Goal: Information Seeking & Learning: Learn about a topic

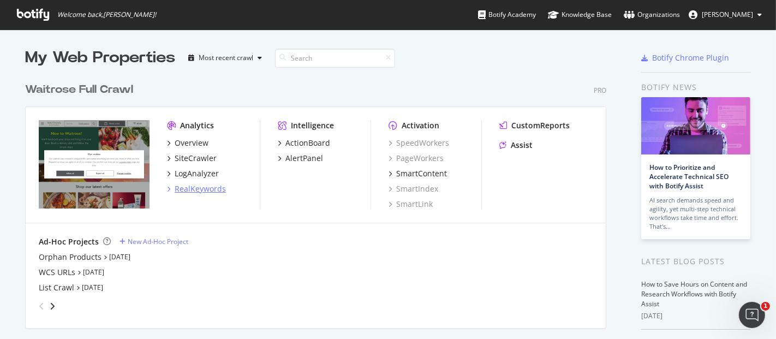
click at [199, 191] on div "RealKeywords" at bounding box center [200, 188] width 51 height 11
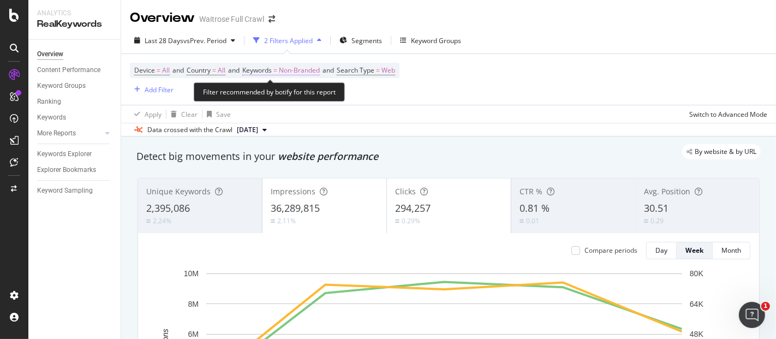
click at [300, 72] on span "Non-Branded" at bounding box center [299, 70] width 41 height 15
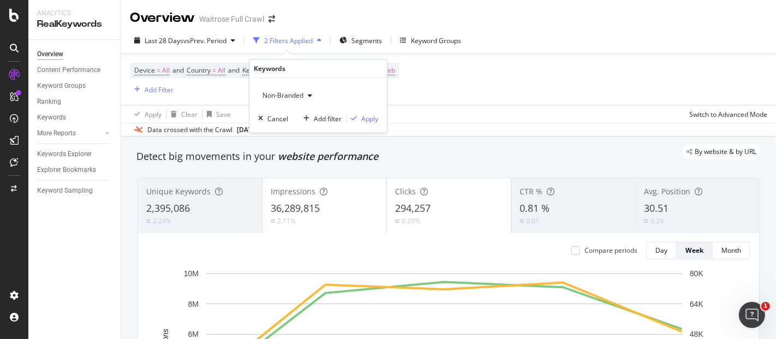
click at [313, 95] on div "button" at bounding box center [309, 95] width 13 height 7
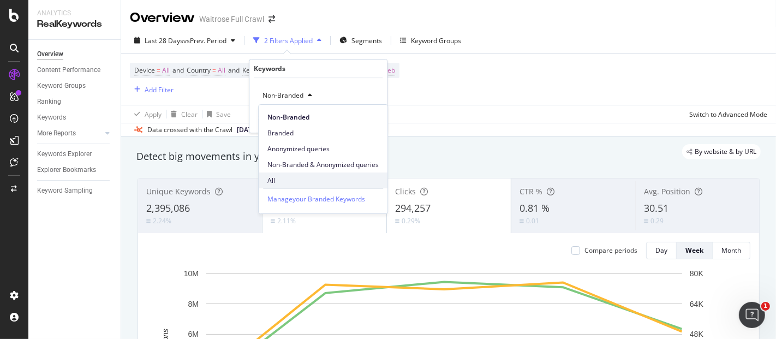
click at [302, 174] on div "All" at bounding box center [323, 180] width 129 height 16
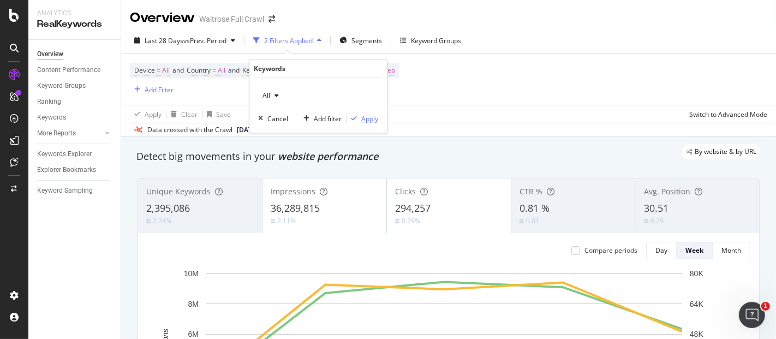
click at [355, 112] on div "All Cancel Add filter Apply" at bounding box center [317, 105] width 137 height 55
click at [369, 117] on div "Apply" at bounding box center [369, 118] width 17 height 9
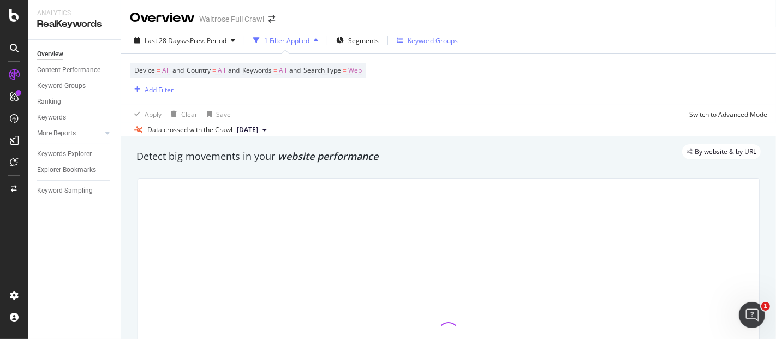
click at [419, 32] on div "Keyword Groups" at bounding box center [427, 40] width 61 height 16
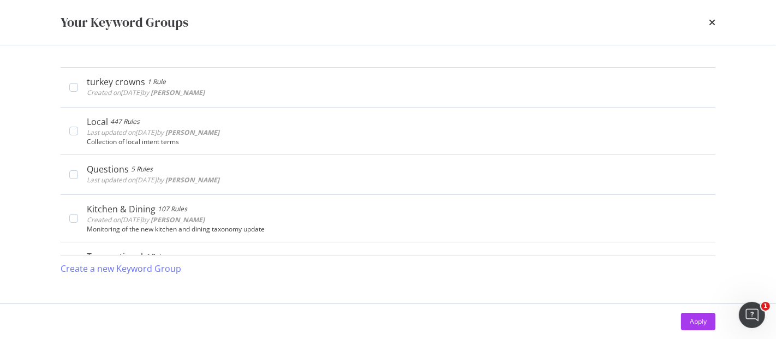
scroll to position [1490, 0]
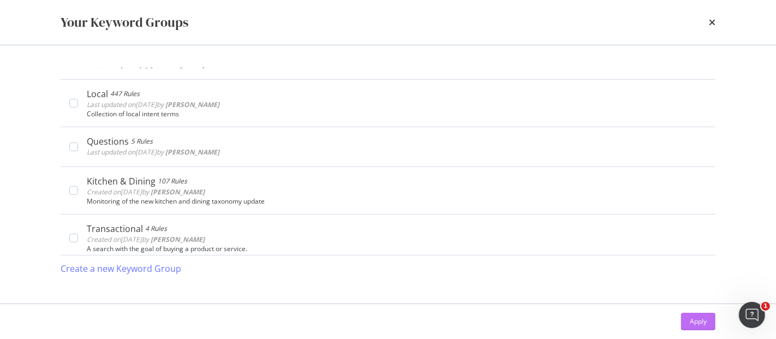
click at [698, 324] on div "Apply" at bounding box center [698, 320] width 17 height 9
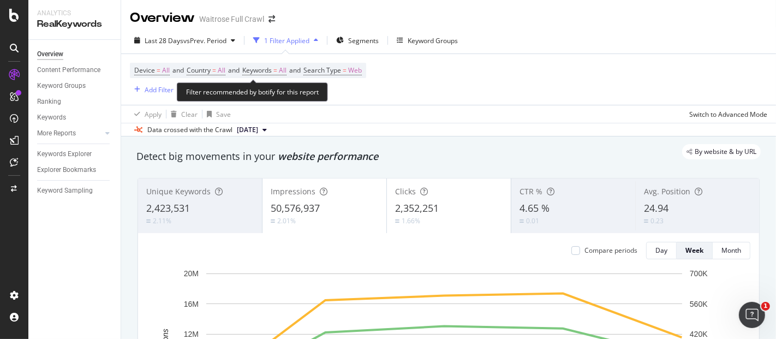
click at [280, 75] on span "Device = All and Country = All and Keywords = All and Search Type = Web" at bounding box center [247, 70] width 227 height 15
click at [286, 72] on span "All" at bounding box center [283, 70] width 8 height 15
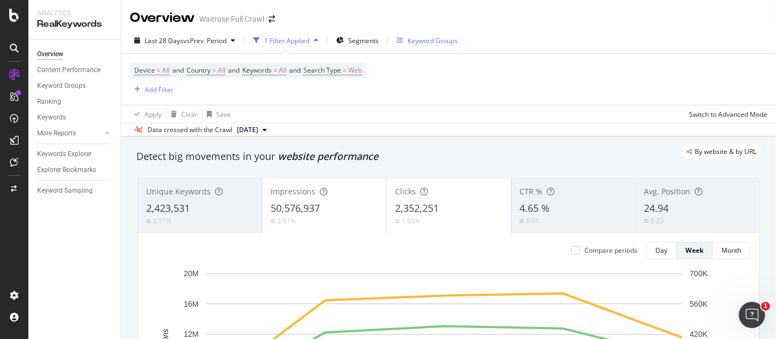
click at [427, 41] on div "Keyword Groups" at bounding box center [433, 40] width 50 height 9
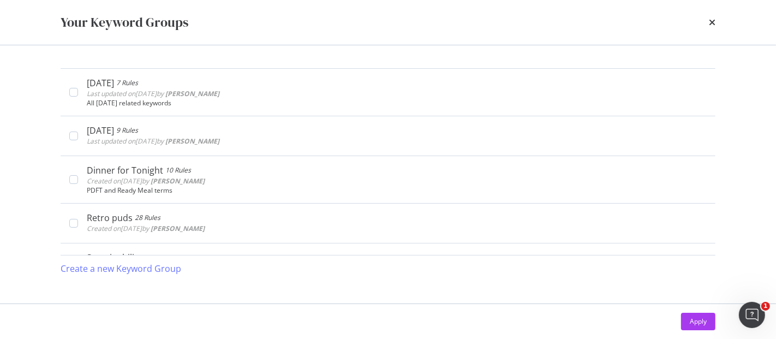
scroll to position [562, 0]
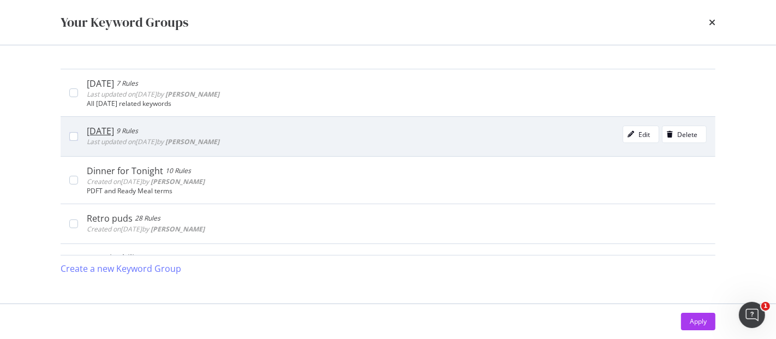
click at [273, 141] on div "[DATE] 9 Rules Last updated on [DATE] by [PERSON_NAME] Edit Delete" at bounding box center [397, 136] width 620 height 22
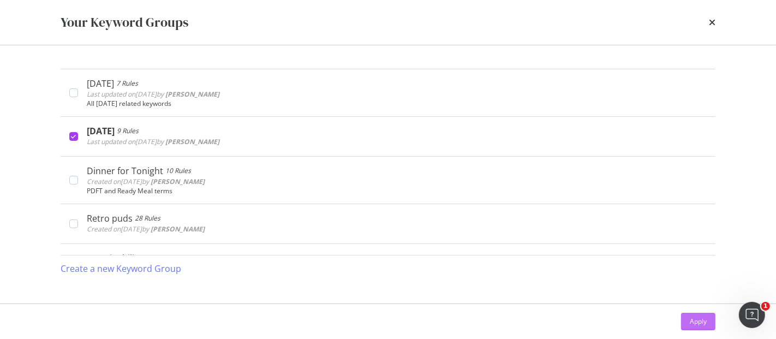
click at [692, 319] on div "Apply" at bounding box center [698, 320] width 17 height 9
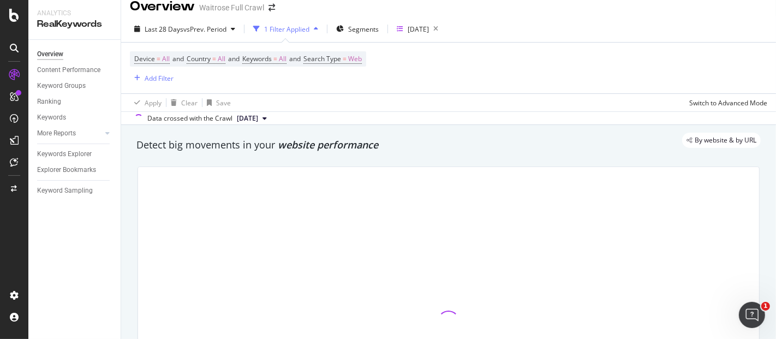
scroll to position [12, 0]
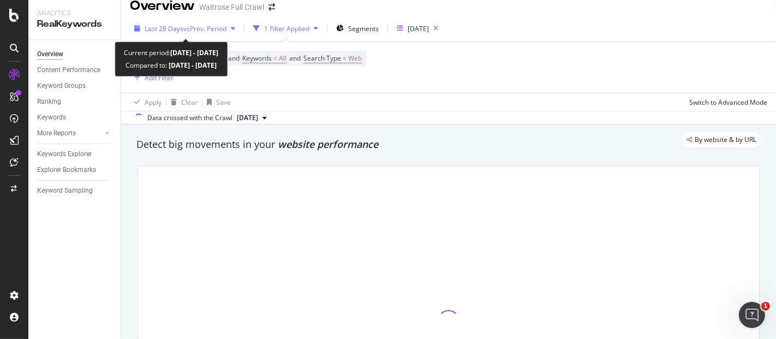
click at [235, 27] on icon "button" at bounding box center [233, 28] width 4 height 7
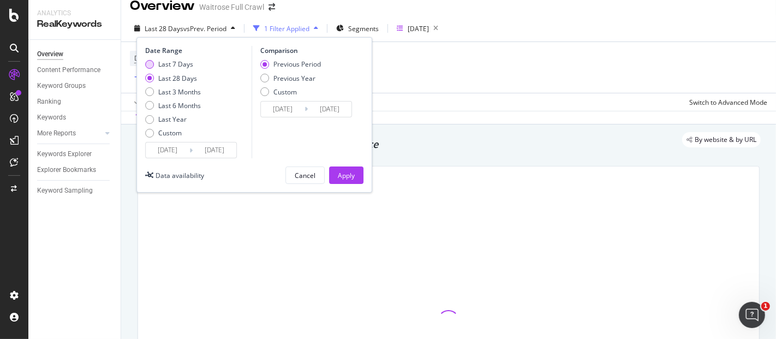
click at [185, 62] on div "Last 7 Days" at bounding box center [175, 63] width 35 height 9
type input "[DATE]"
click at [363, 176] on div "Date Range Last 7 Days Last 28 Days Last 3 Months Last 6 Months Last Year Custo…" at bounding box center [254, 114] width 236 height 155
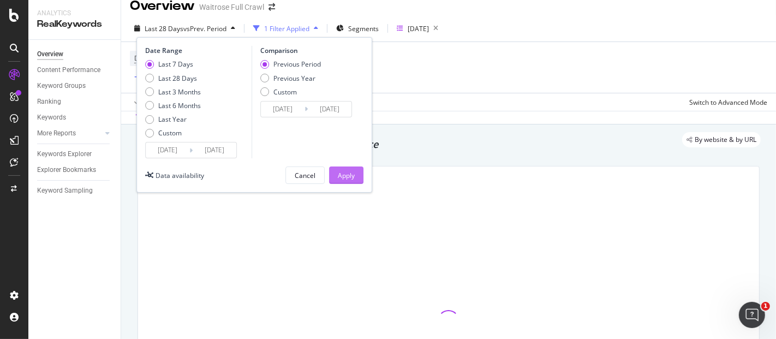
click at [362, 176] on button "Apply" at bounding box center [346, 174] width 34 height 17
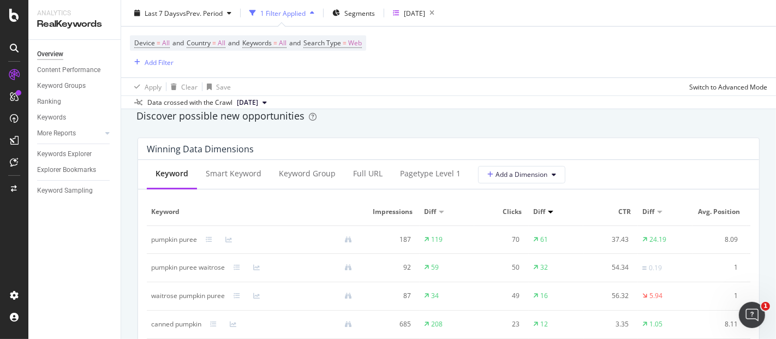
scroll to position [960, 0]
click at [418, 171] on div "pagetype Level 1" at bounding box center [430, 172] width 61 height 11
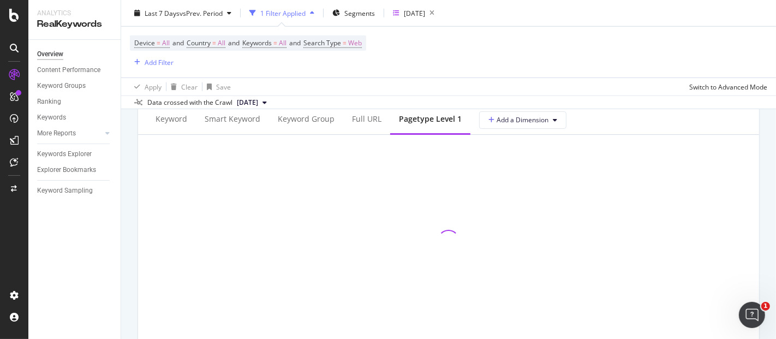
scroll to position [1014, 0]
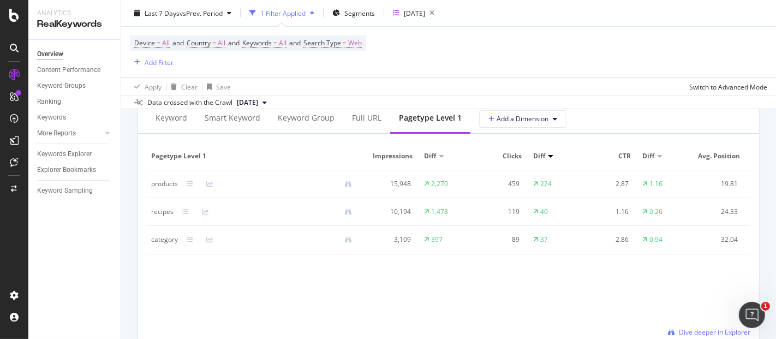
click at [166, 239] on div "category" at bounding box center [164, 240] width 27 height 10
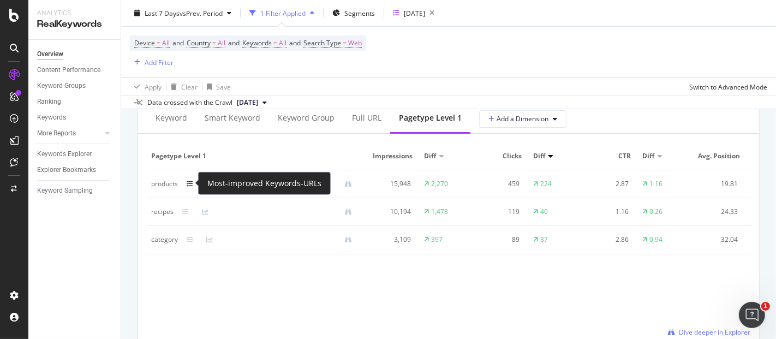
click at [190, 184] on icon at bounding box center [190, 184] width 7 height 7
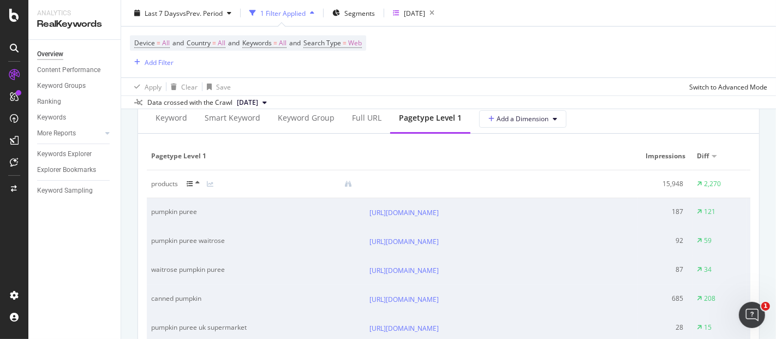
click at [195, 182] on icon at bounding box center [197, 182] width 4 height 7
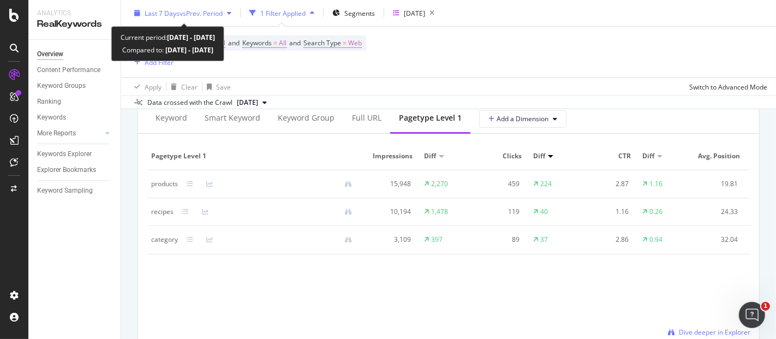
click at [233, 16] on div "Last 7 Days vs Prev. Period" at bounding box center [183, 13] width 106 height 16
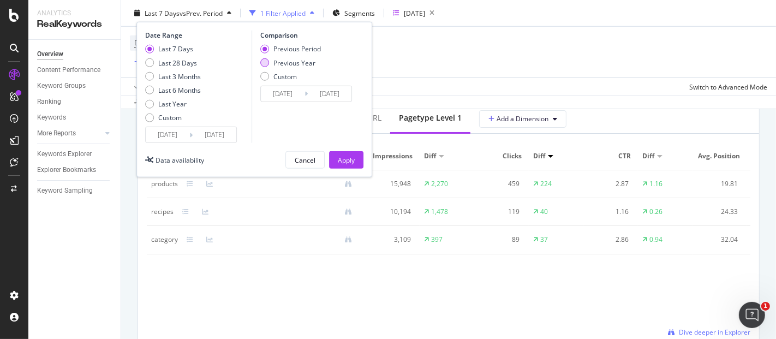
click at [274, 63] on div "Previous Year" at bounding box center [294, 62] width 42 height 9
type input "[DATE]"
click at [344, 162] on div "Apply" at bounding box center [346, 159] width 17 height 9
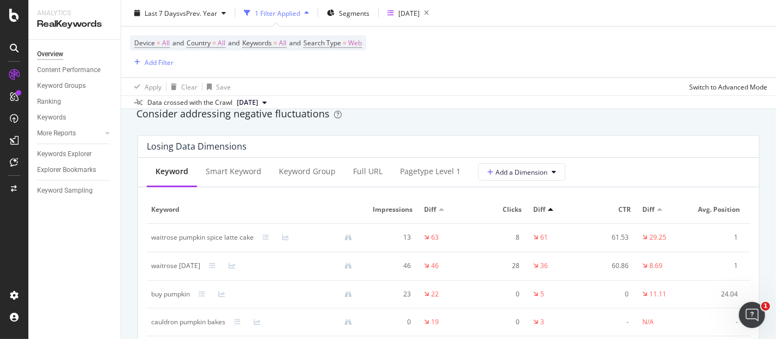
scroll to position [1268, 0]
click at [422, 180] on div "pagetype Level 1" at bounding box center [430, 172] width 78 height 30
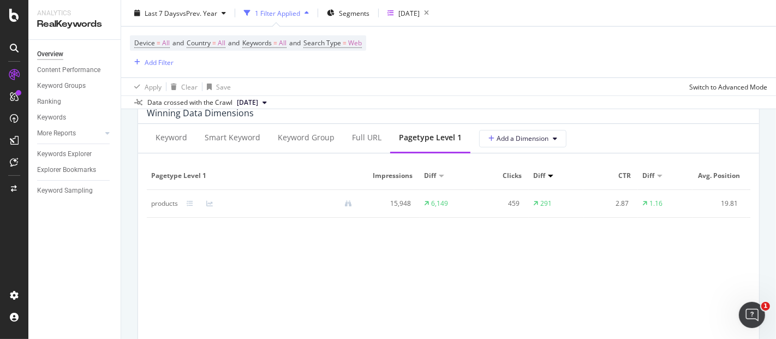
scroll to position [991, 0]
